Goal: Use online tool/utility: Utilize a website feature to perform a specific function

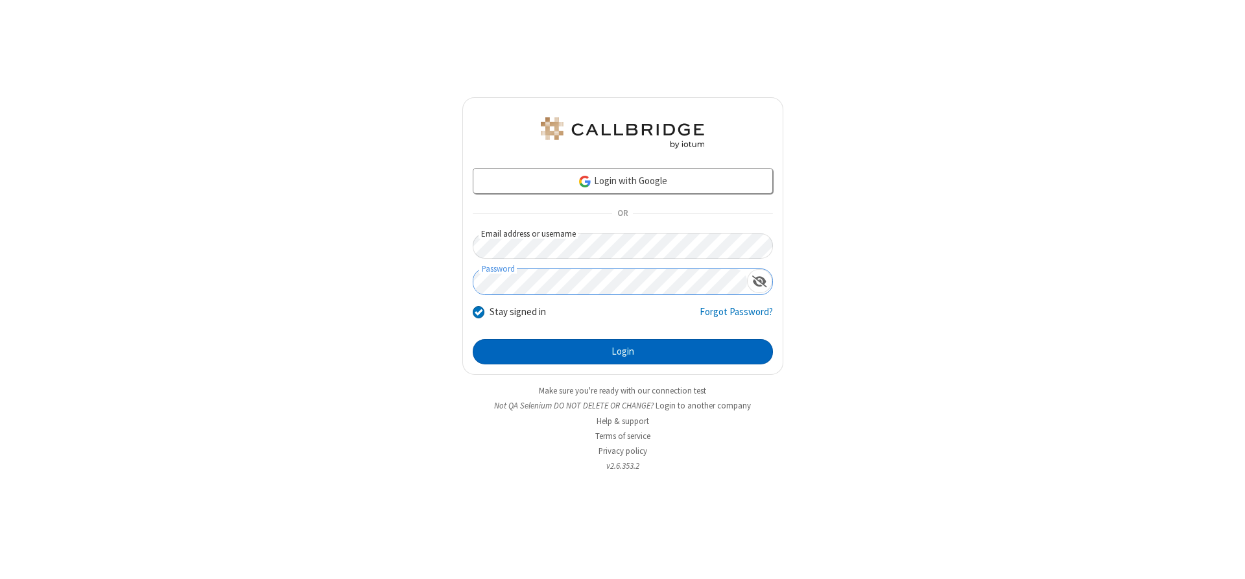
click at [622, 351] on button "Login" at bounding box center [623, 352] width 300 height 26
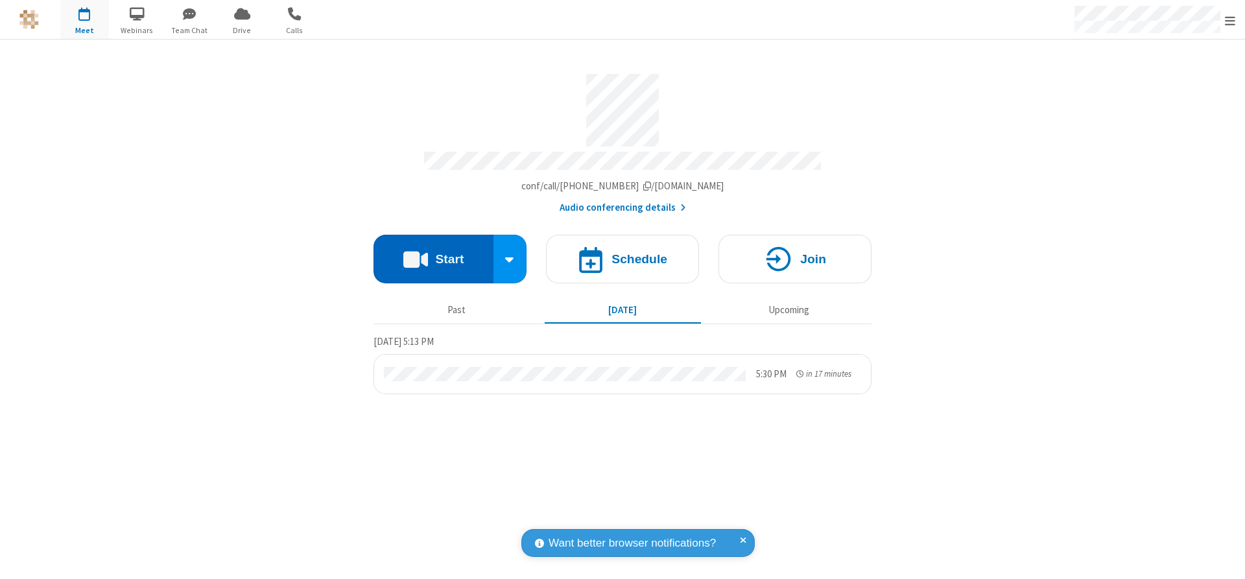
click at [433, 254] on button "Start" at bounding box center [433, 259] width 120 height 49
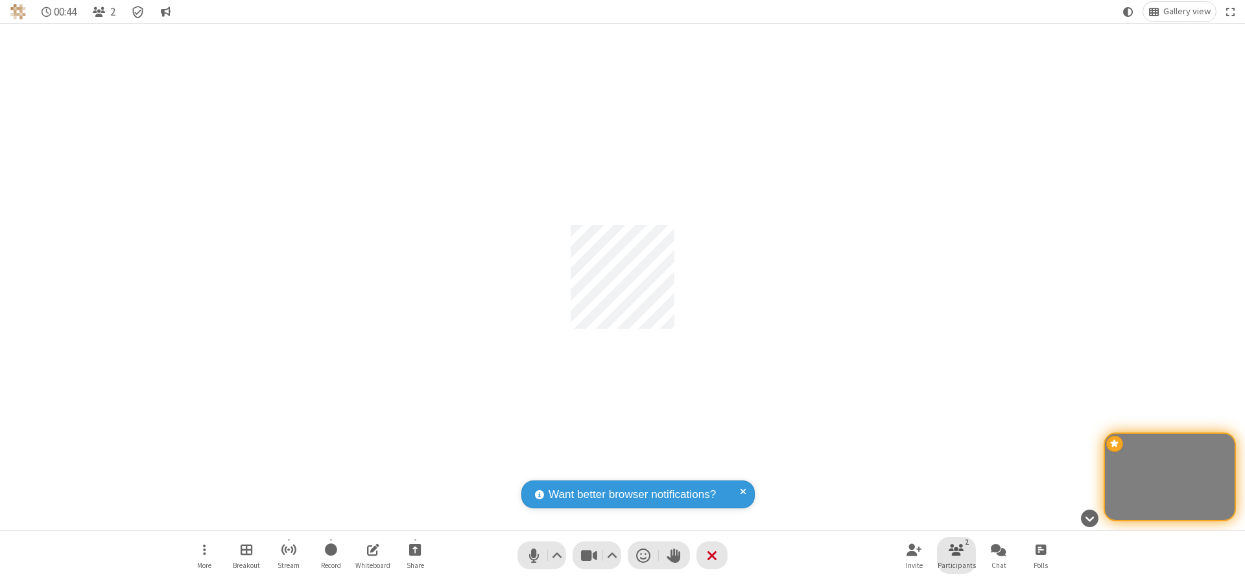
click at [956, 565] on span "Participants" at bounding box center [956, 565] width 38 height 8
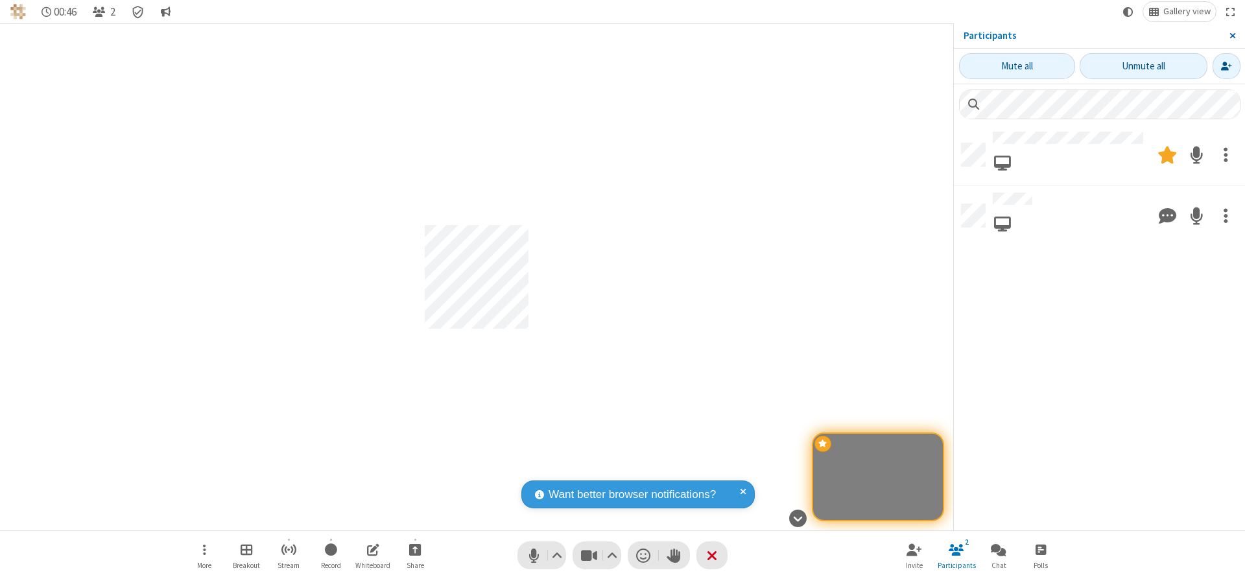
click at [1232, 36] on span "Close sidebar" at bounding box center [1232, 35] width 6 height 10
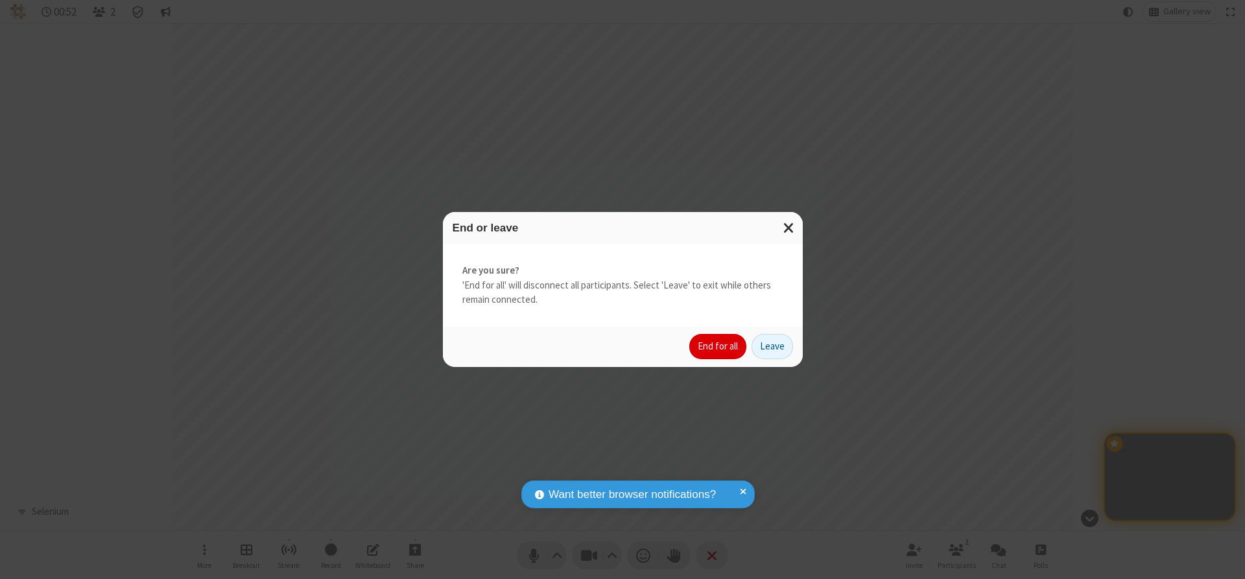
click at [718, 346] on button "End for all" at bounding box center [717, 347] width 57 height 26
